Goal: Ask a question

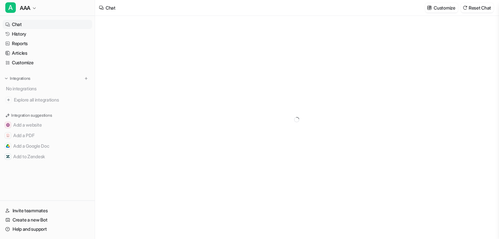
type textarea "**********"
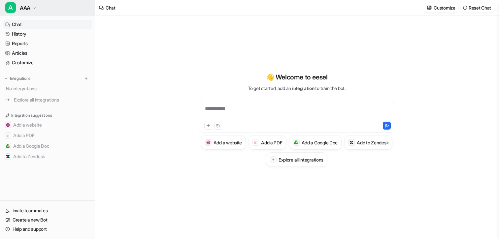
click at [30, 3] on span "AAA" at bounding box center [25, 7] width 11 height 9
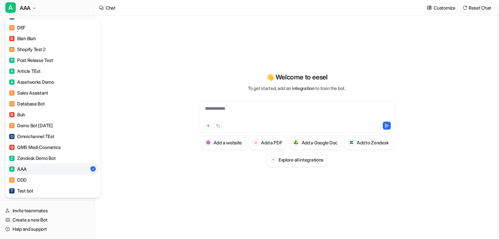
scroll to position [838, 0]
click at [173, 149] on div "A AAA T Test namespace 2 E eesel AI Intercom Bot C Council Demo Bot C Client #1…" at bounding box center [249, 119] width 499 height 239
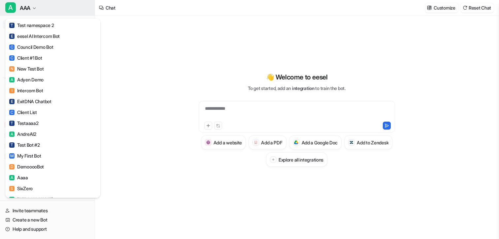
click at [14, 5] on span "A" at bounding box center [10, 7] width 11 height 11
click at [125, 67] on div "A AAA T Test namespace 2 E eesel AI Intercom Bot C Council Demo Bot C Client #1…" at bounding box center [249, 119] width 499 height 239
